Goal: Task Accomplishment & Management: Use online tool/utility

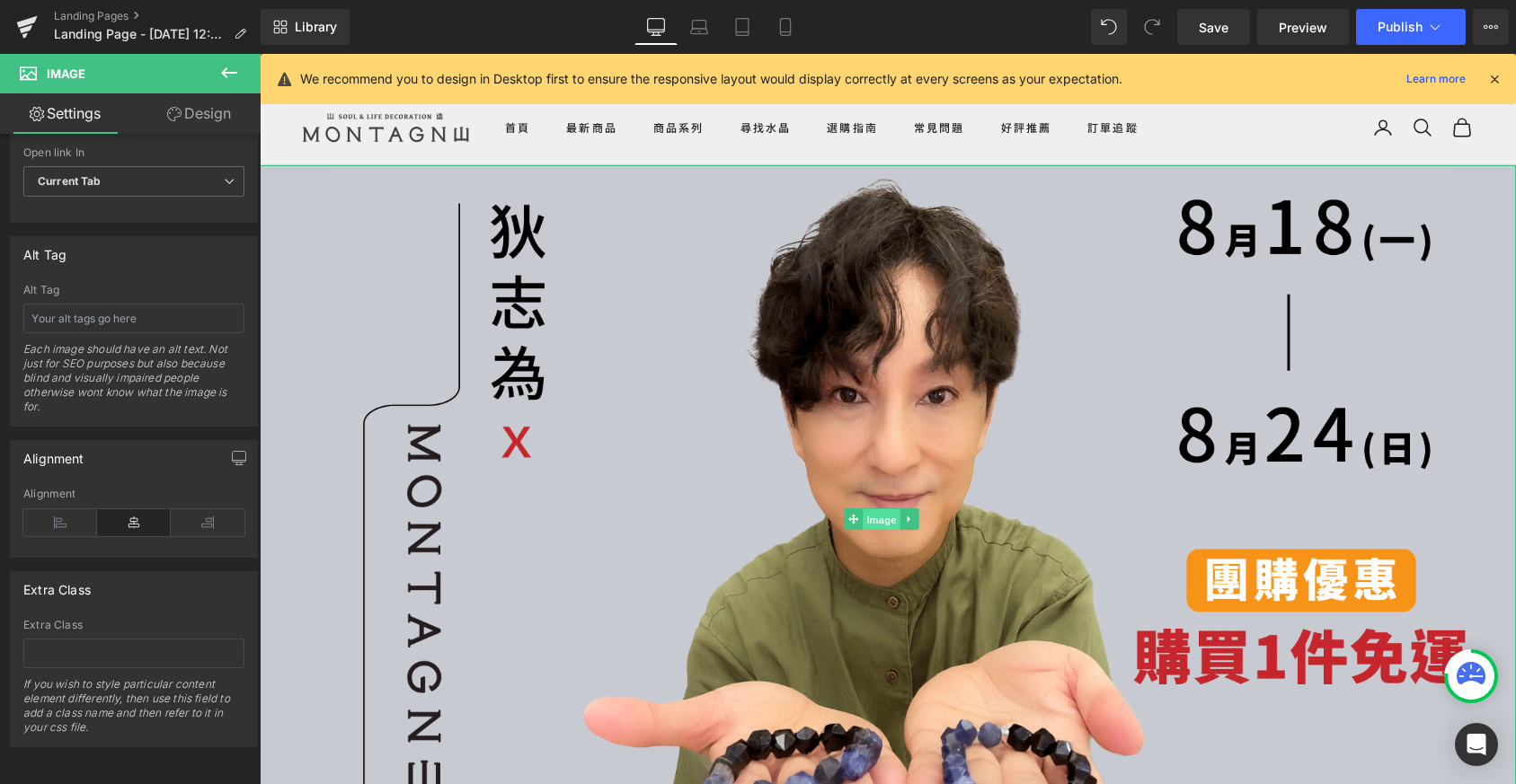
click at [875, 512] on span "Image" at bounding box center [881, 519] width 38 height 21
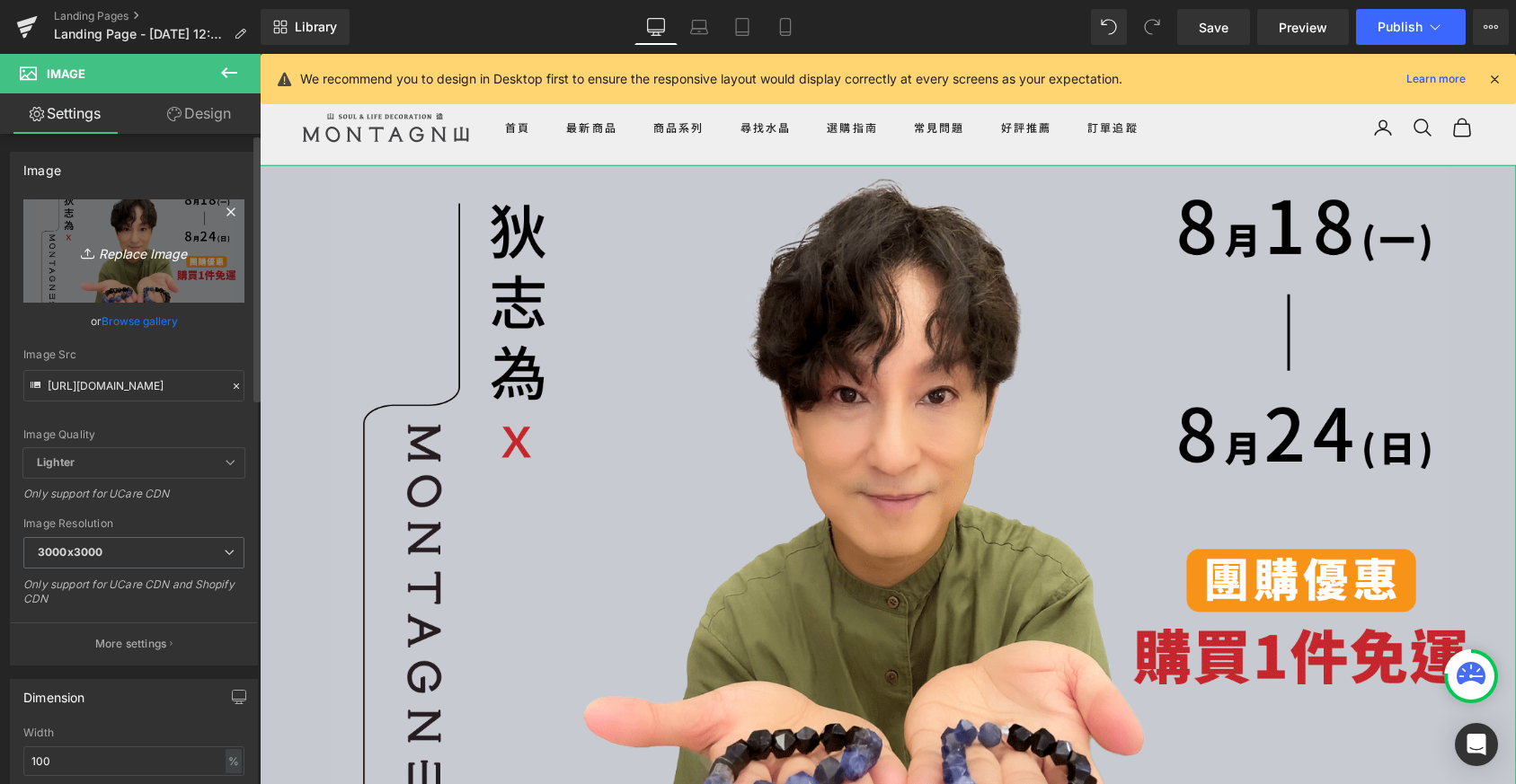
click at [153, 261] on icon "Replace Image" at bounding box center [134, 251] width 144 height 22
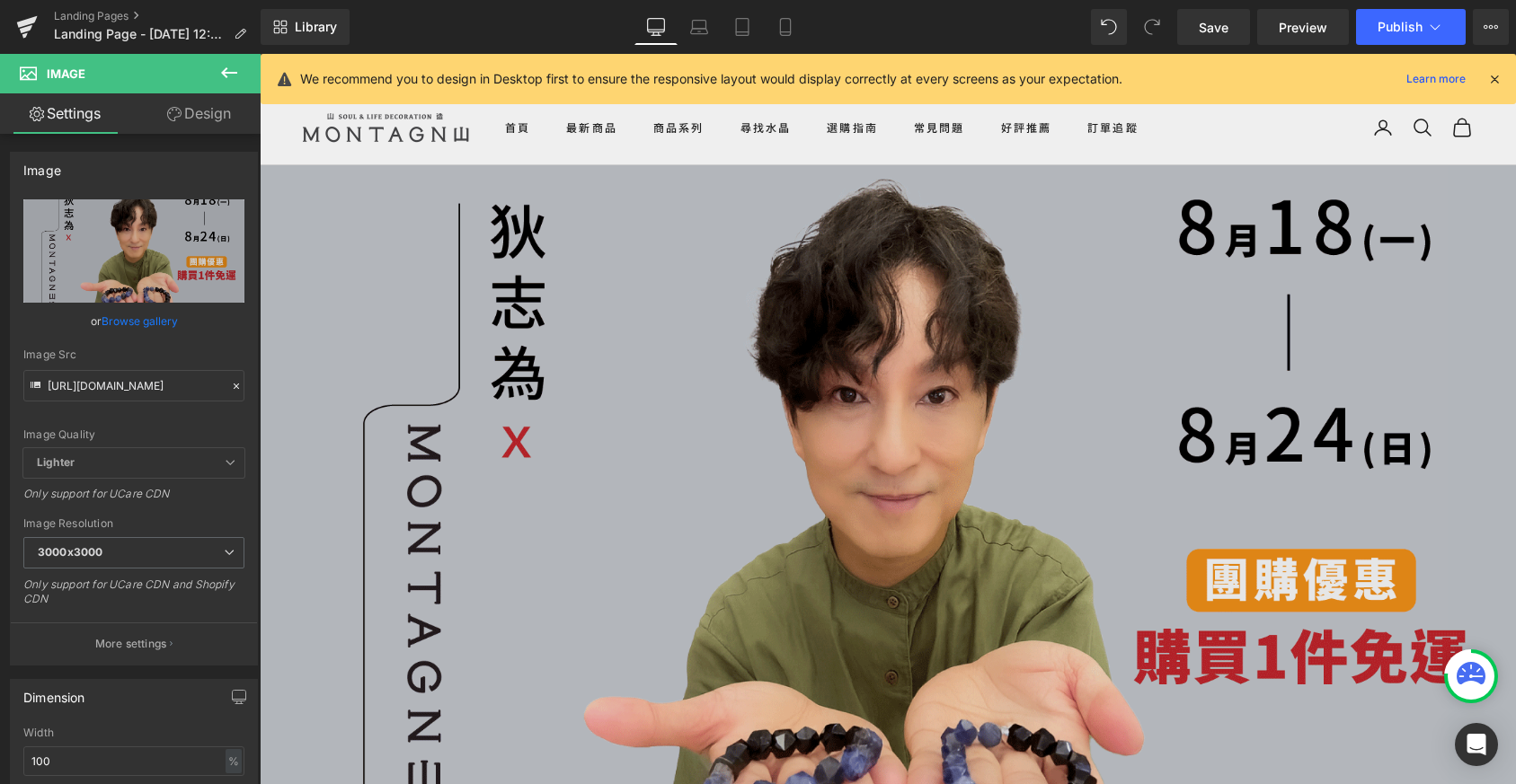
type input "C:\fakepath\志為哥團購BN.gif"
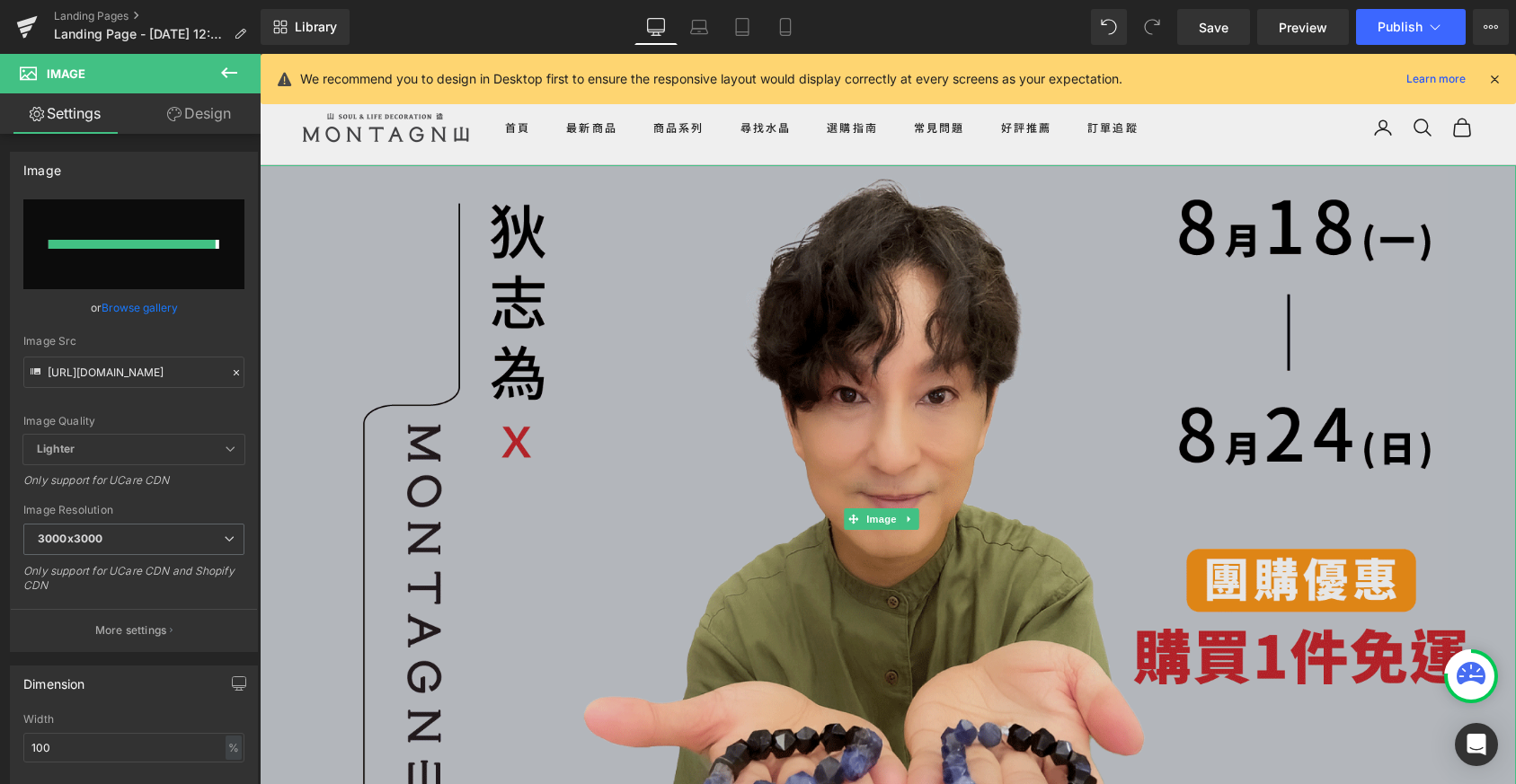
type input "[URL][DOMAIN_NAME]"
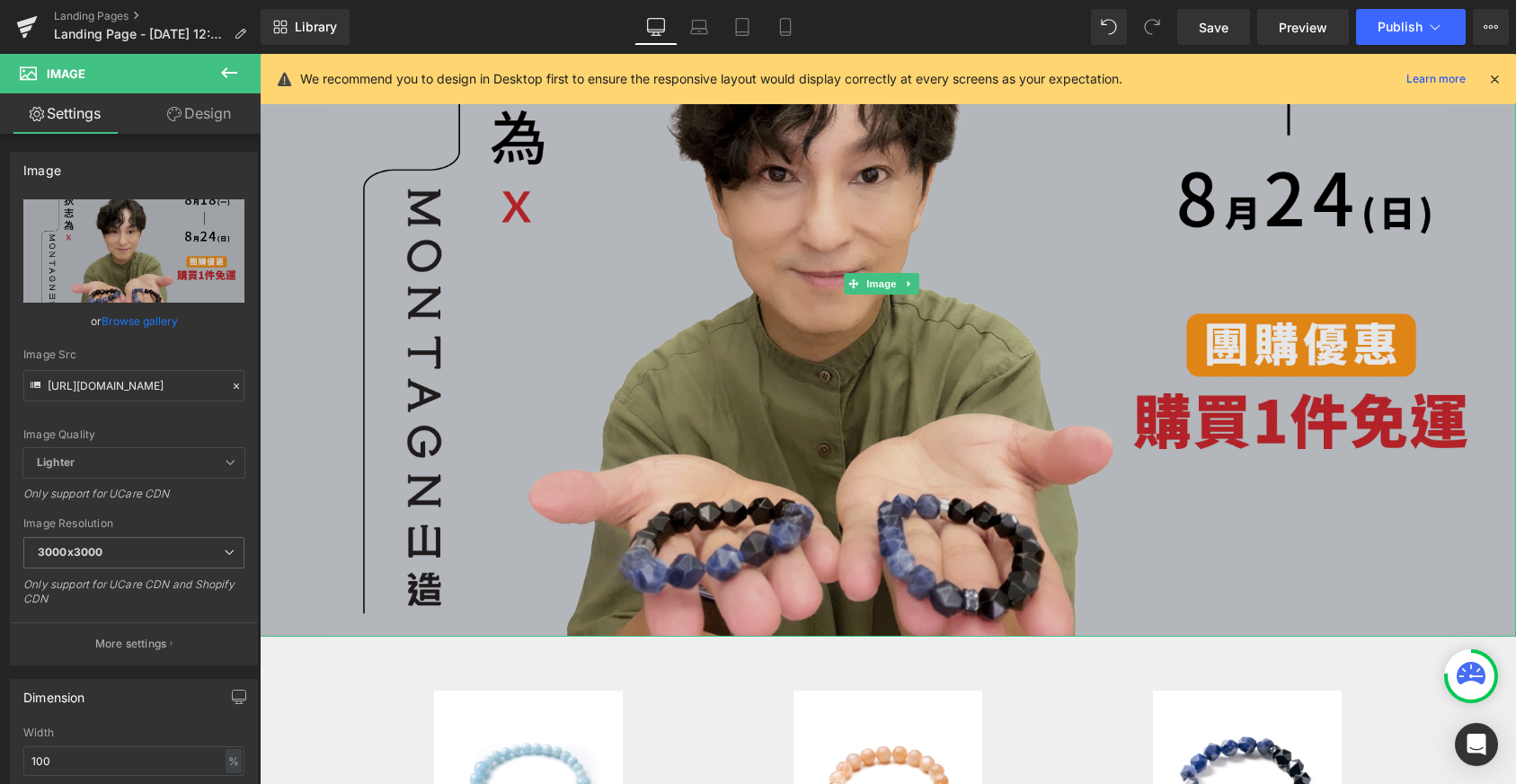
scroll to position [179, 0]
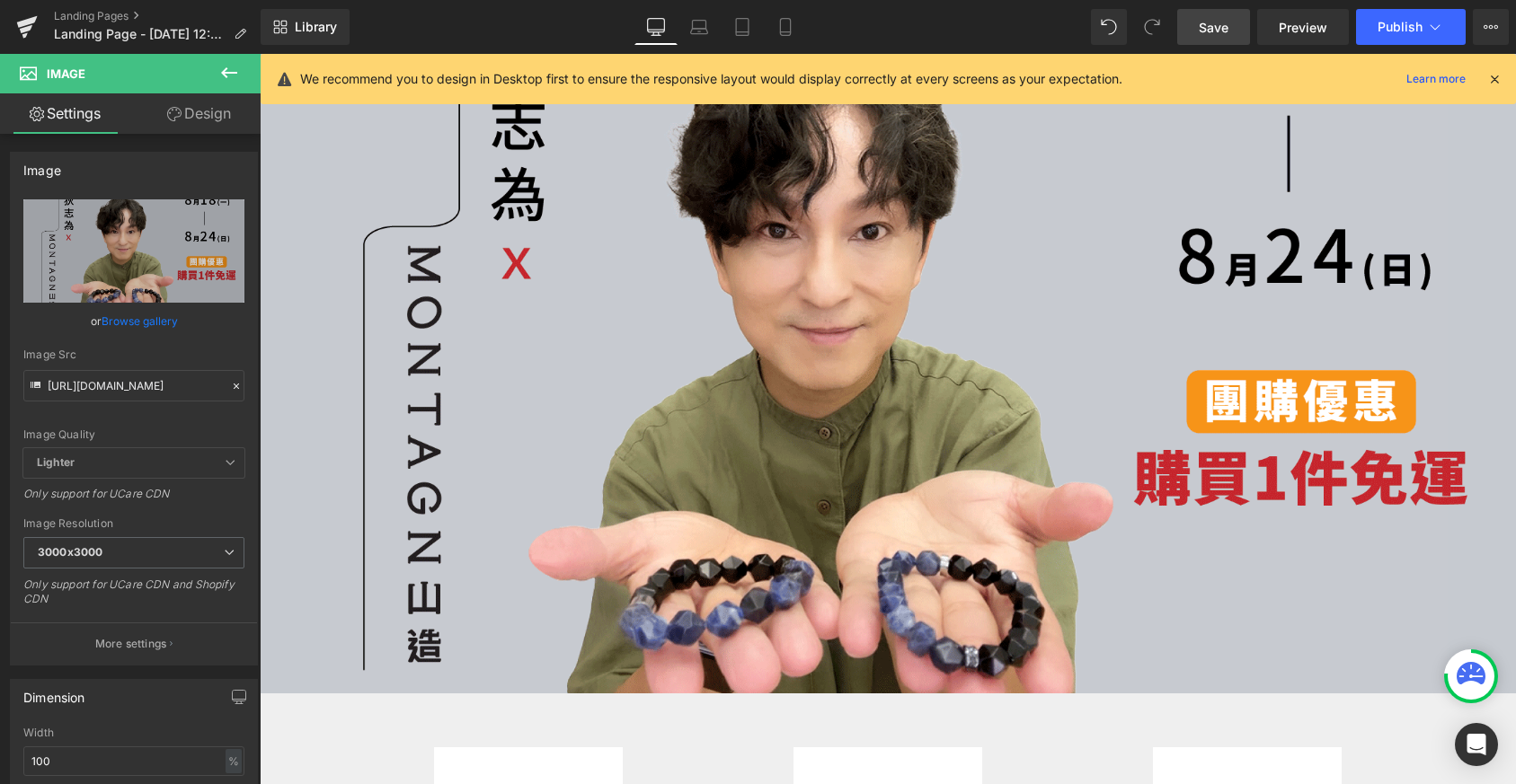
click at [1226, 25] on span "Save" at bounding box center [1213, 27] width 29 height 18
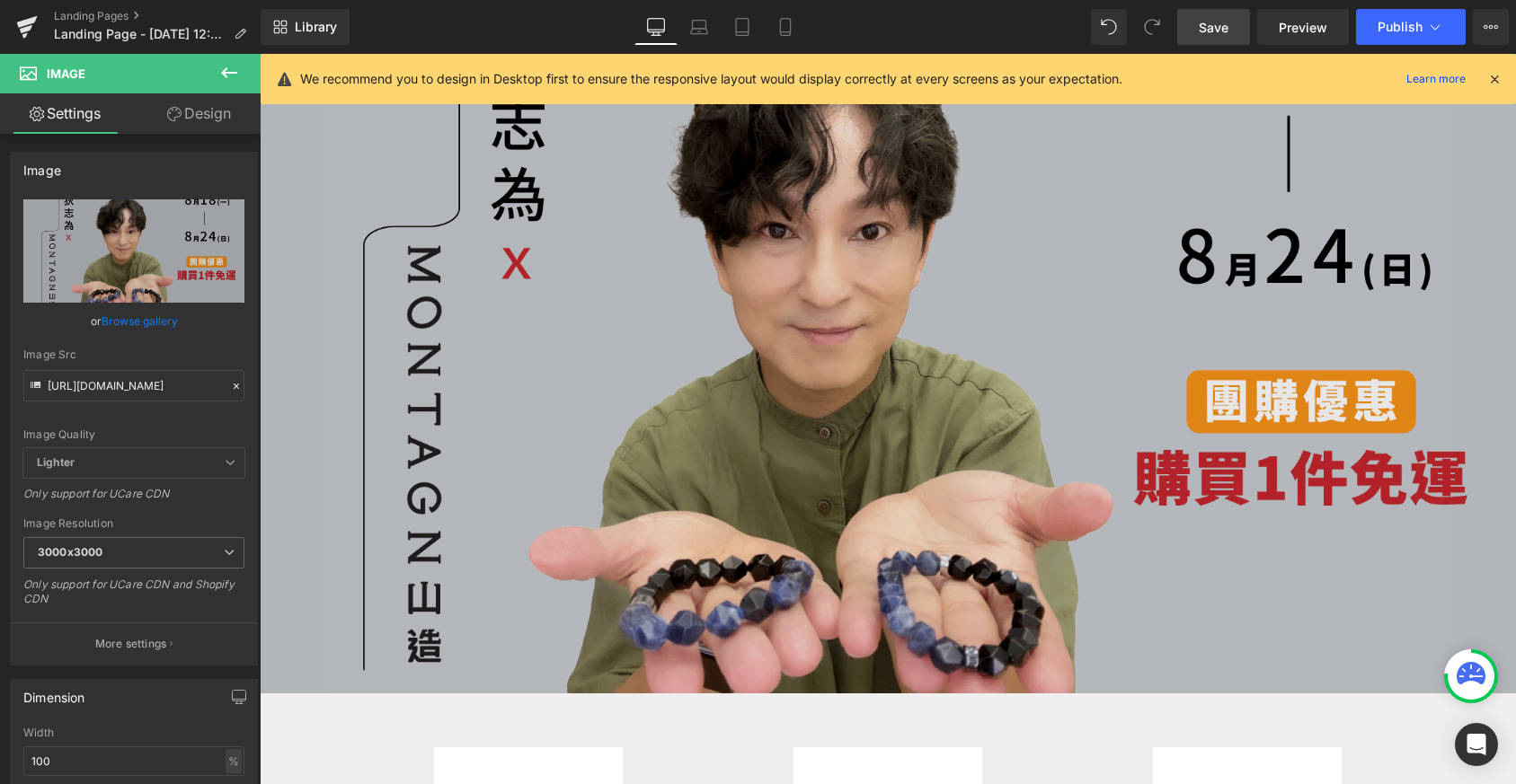
scroll to position [0, 0]
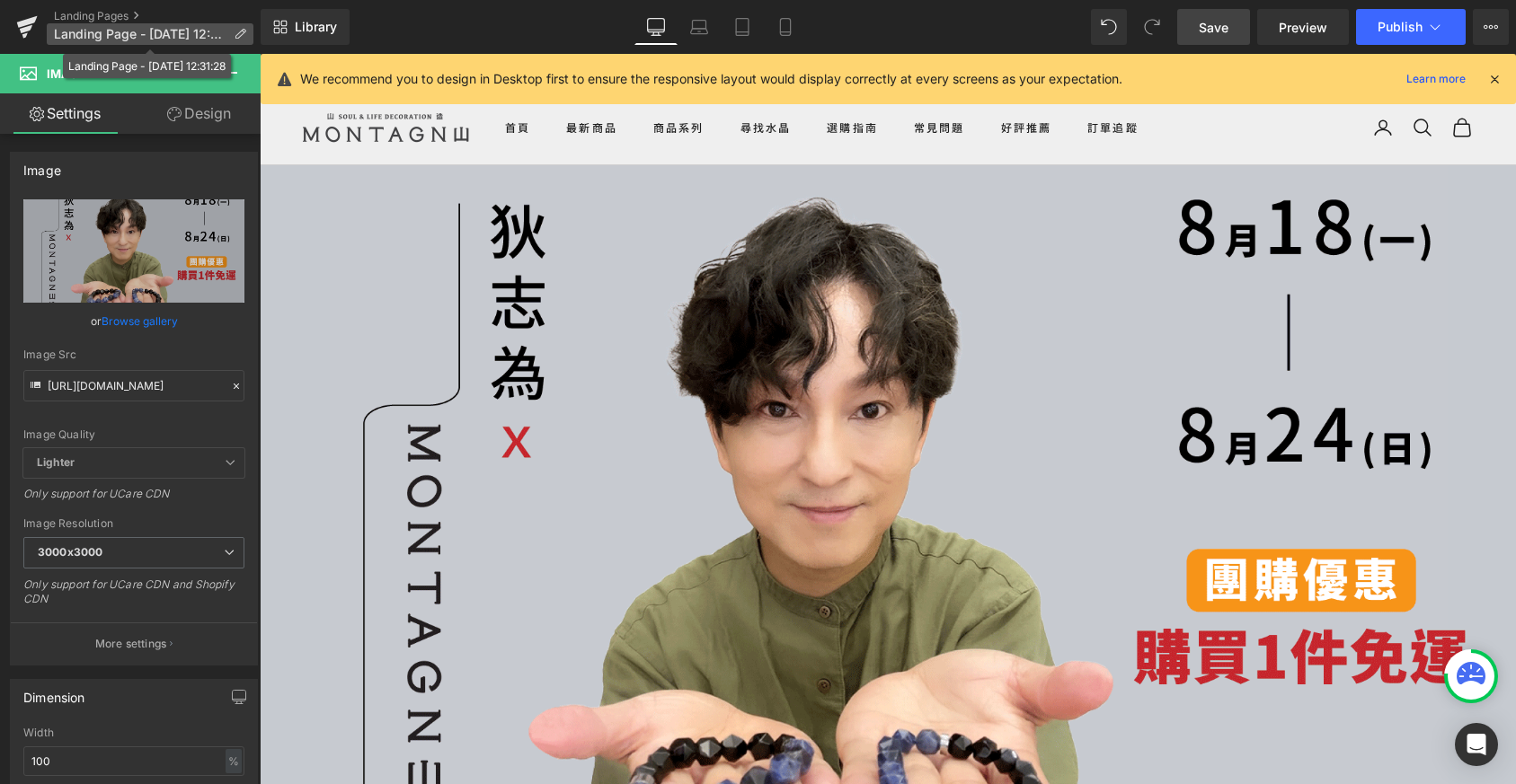
click at [60, 27] on span "Landing Page - [DATE] 12:31:28" at bounding box center [139, 34] width 172 height 15
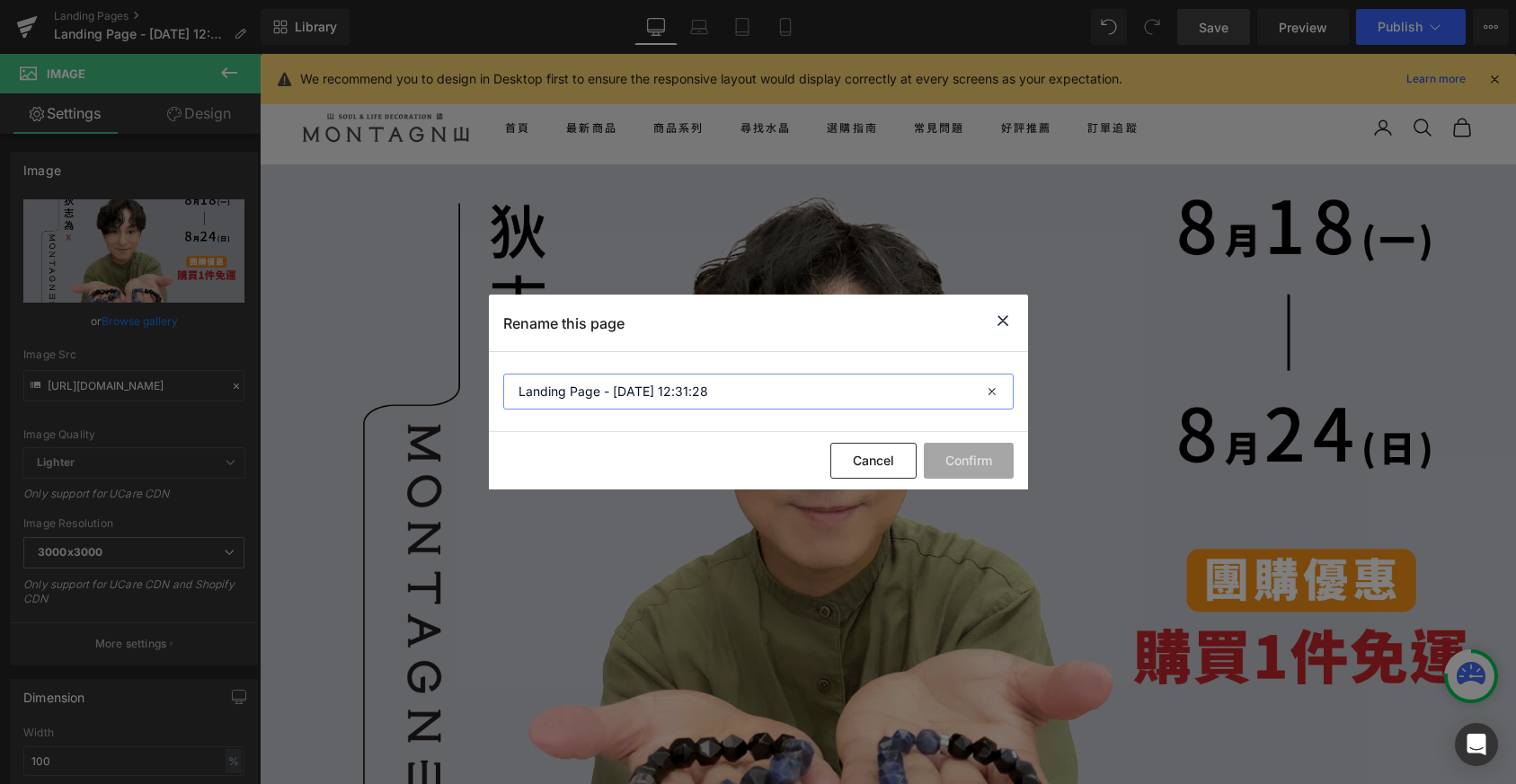
click at [735, 386] on input "Landing Page - [DATE] 12:31:28" at bounding box center [758, 392] width 511 height 36
type input "志為哥團購20250818"
click at [993, 462] on button "Confirm" at bounding box center [968, 461] width 89 height 36
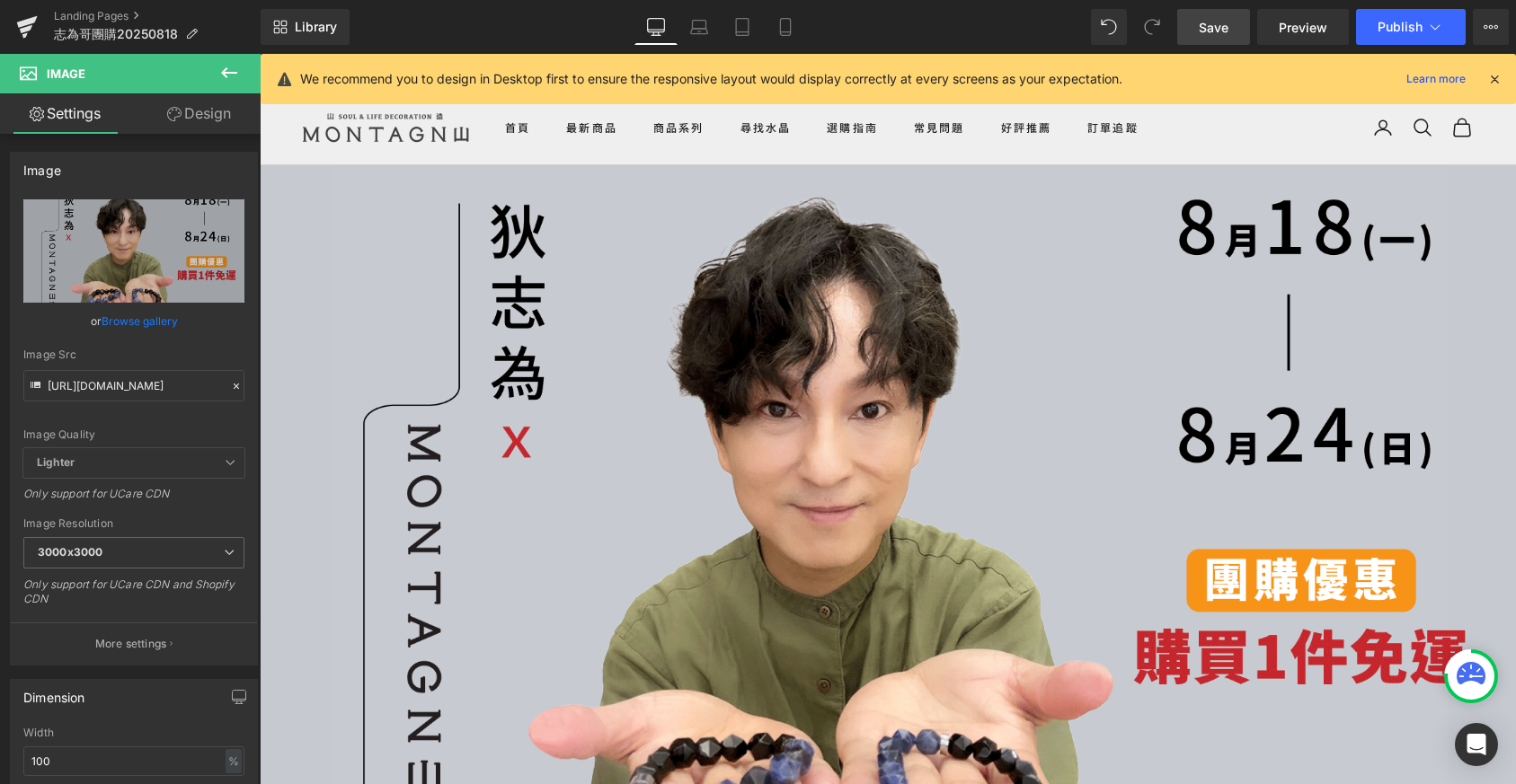
click at [1239, 32] on link "Save" at bounding box center [1213, 27] width 73 height 36
